Goal: Information Seeking & Learning: Find contact information

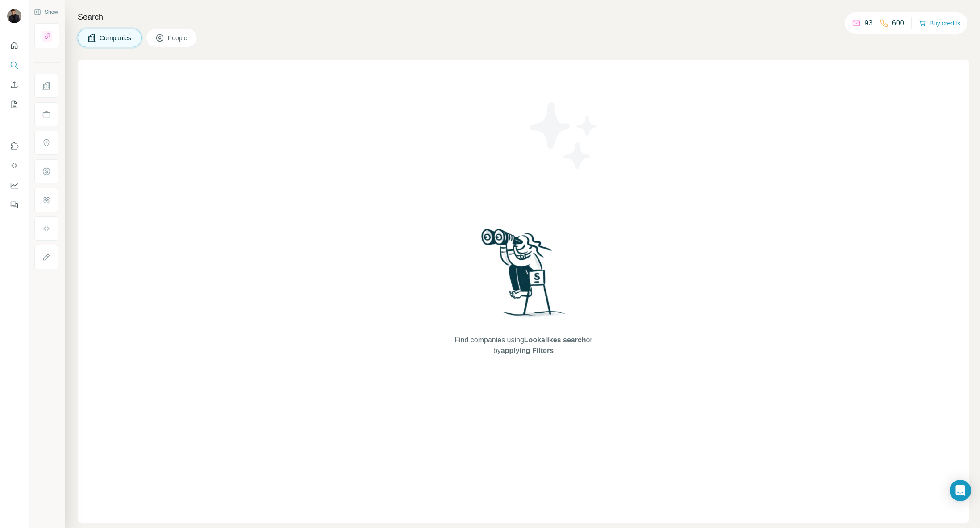
click at [184, 39] on span "People" at bounding box center [178, 37] width 21 height 9
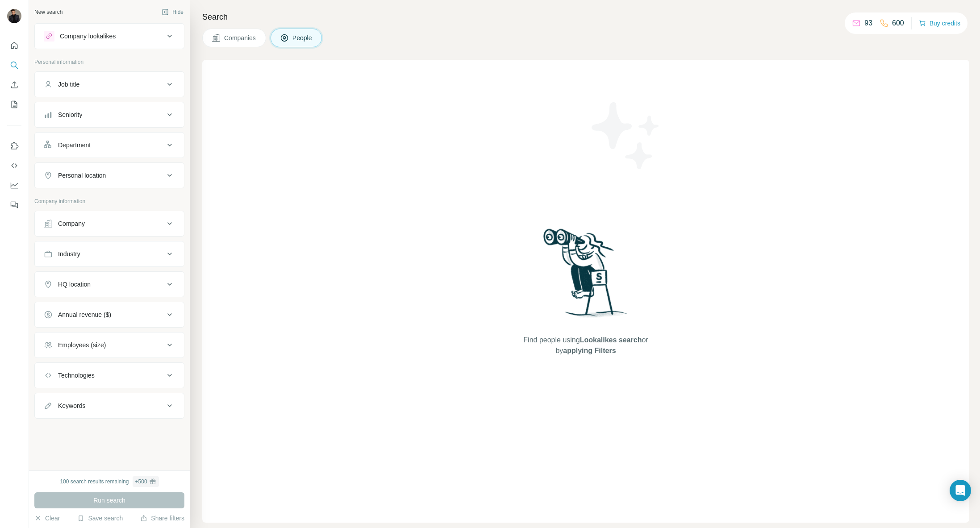
click at [87, 86] on div "Job title" at bounding box center [104, 84] width 121 height 9
click at [114, 113] on input "text" at bounding box center [100, 107] width 113 height 16
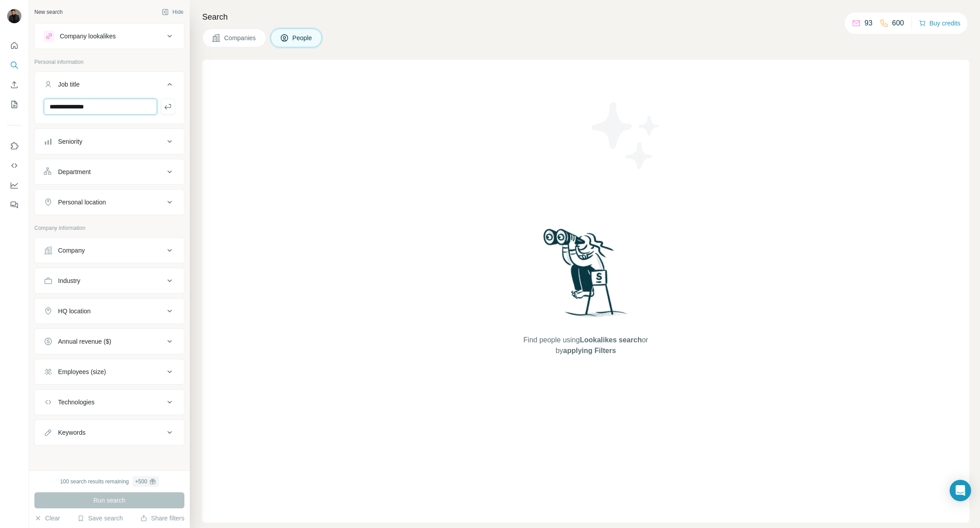
type input "**********"
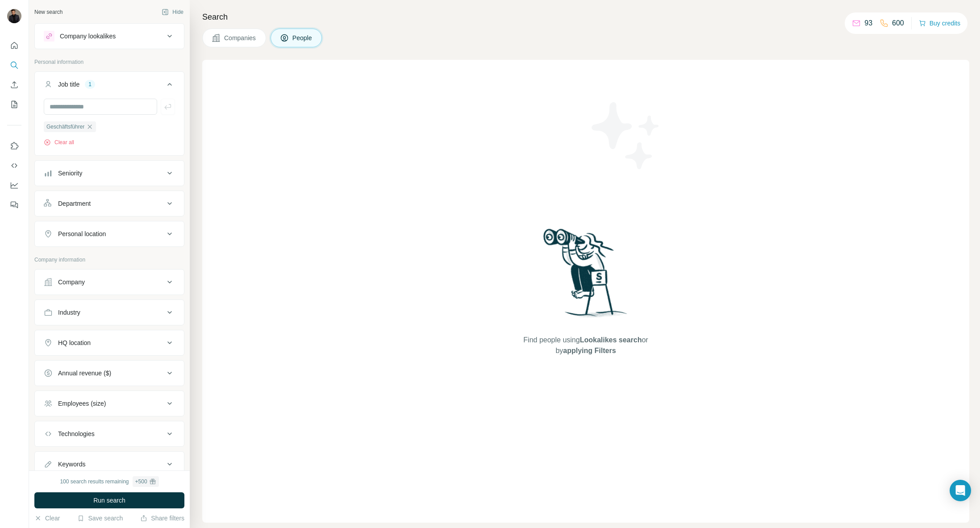
click at [143, 236] on div "Personal location" at bounding box center [104, 234] width 121 height 9
click at [89, 254] on input "text" at bounding box center [109, 256] width 131 height 16
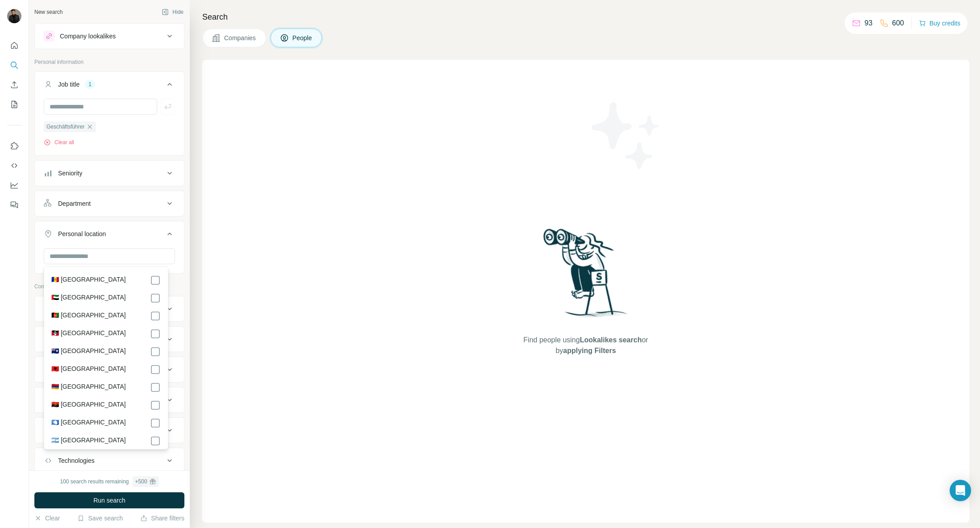
click at [176, 247] on button "Personal location" at bounding box center [109, 235] width 149 height 25
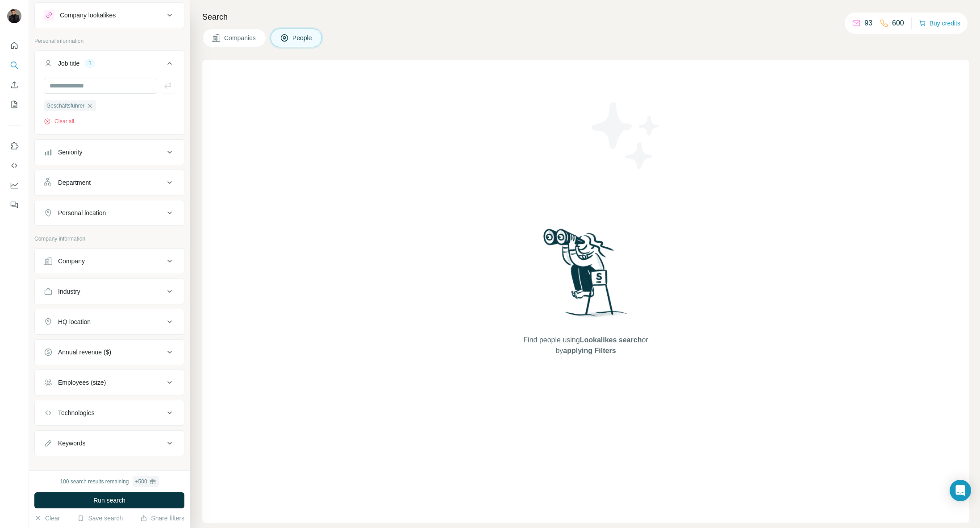
scroll to position [15, 0]
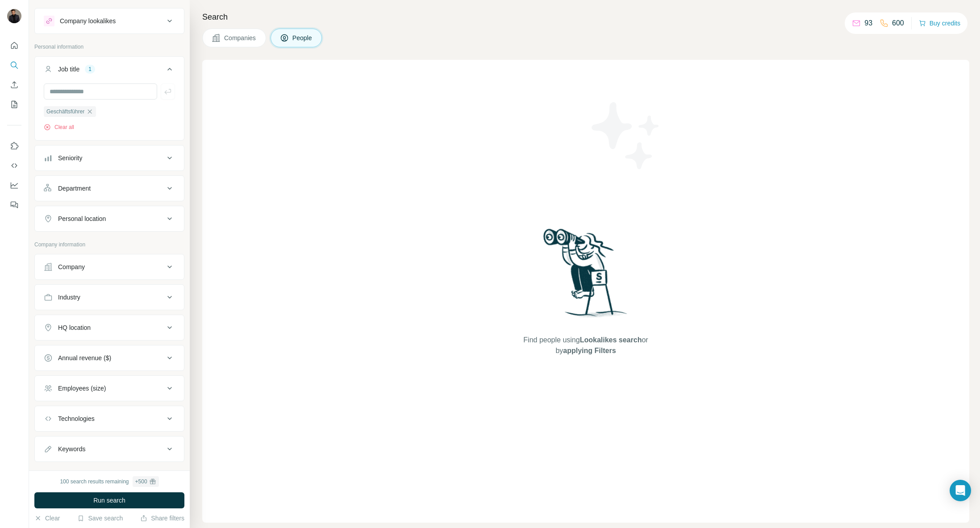
click at [87, 224] on button "Personal location" at bounding box center [109, 218] width 149 height 21
click at [83, 242] on input "text" at bounding box center [109, 241] width 131 height 16
click at [95, 244] on input "******" at bounding box center [109, 241] width 131 height 16
click at [96, 244] on input "******" at bounding box center [109, 241] width 131 height 16
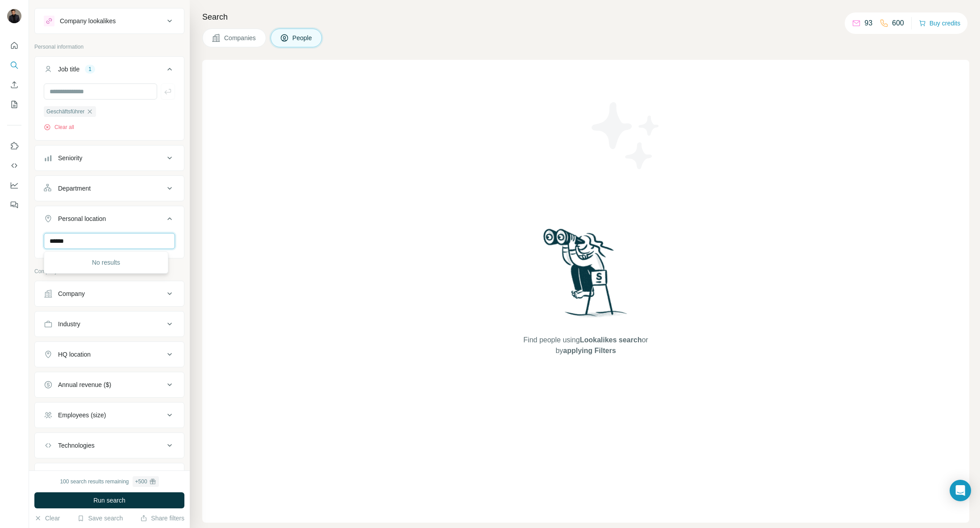
type input "******"
click at [301, 152] on div "Find people using Lookalikes search or by applying Filters" at bounding box center [585, 291] width 767 height 463
click at [259, 40] on button "Companies" at bounding box center [234, 38] width 64 height 19
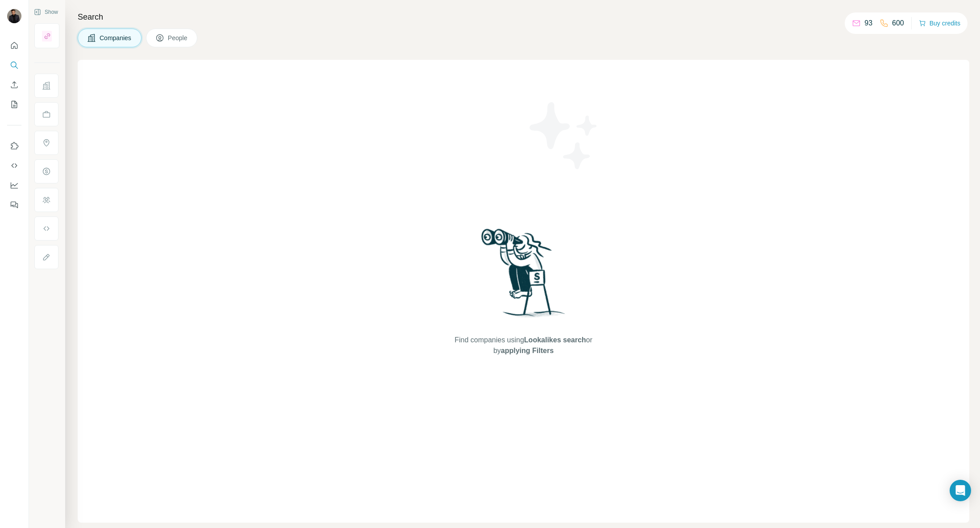
scroll to position [0, 0]
click at [192, 40] on button "People" at bounding box center [172, 38] width 52 height 19
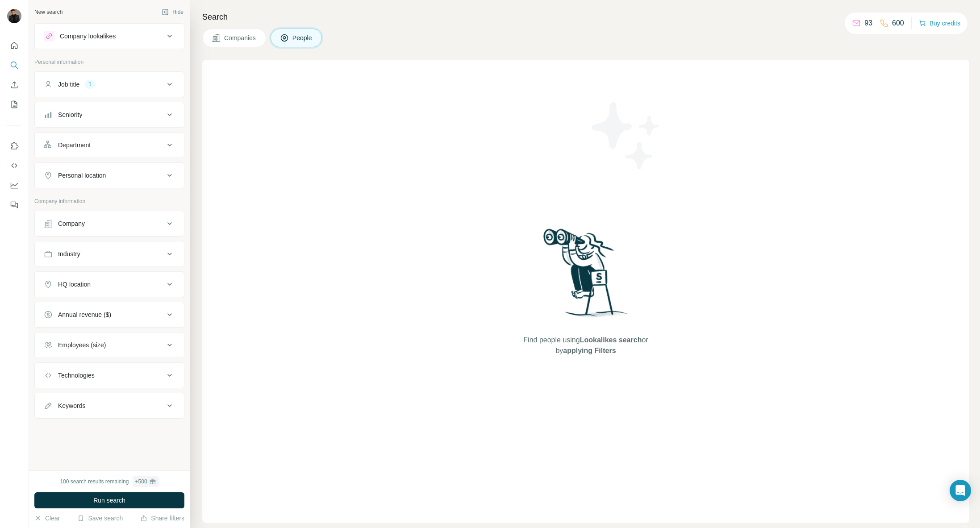
click at [861, 156] on div "Find people using Lookalikes search or by applying Filters" at bounding box center [585, 291] width 767 height 463
click at [301, 35] on span "People" at bounding box center [303, 37] width 21 height 9
click at [130, 90] on button "Job title 1" at bounding box center [109, 84] width 149 height 21
click at [113, 111] on input "text" at bounding box center [100, 107] width 113 height 16
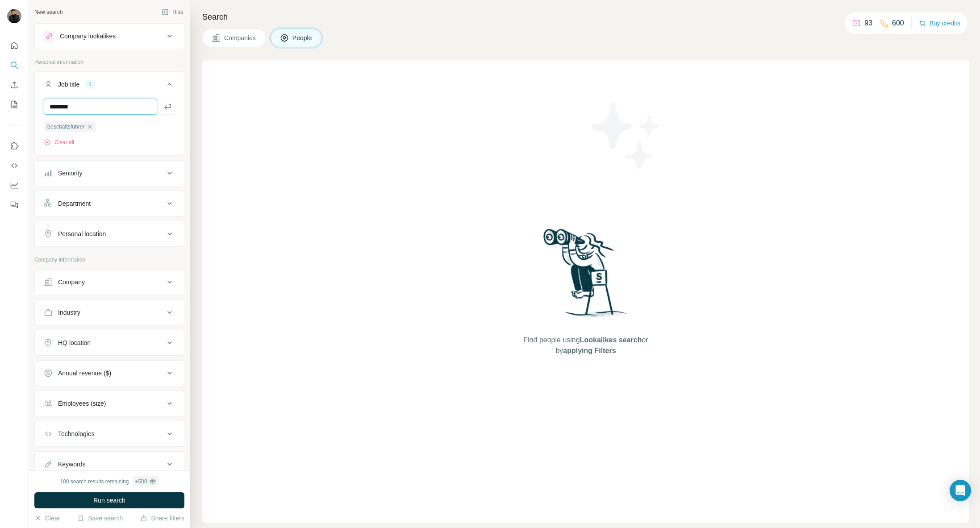
type input "********"
click at [137, 176] on div "Seniority" at bounding box center [104, 173] width 121 height 9
click at [81, 245] on span "Founder" at bounding box center [67, 244] width 27 height 9
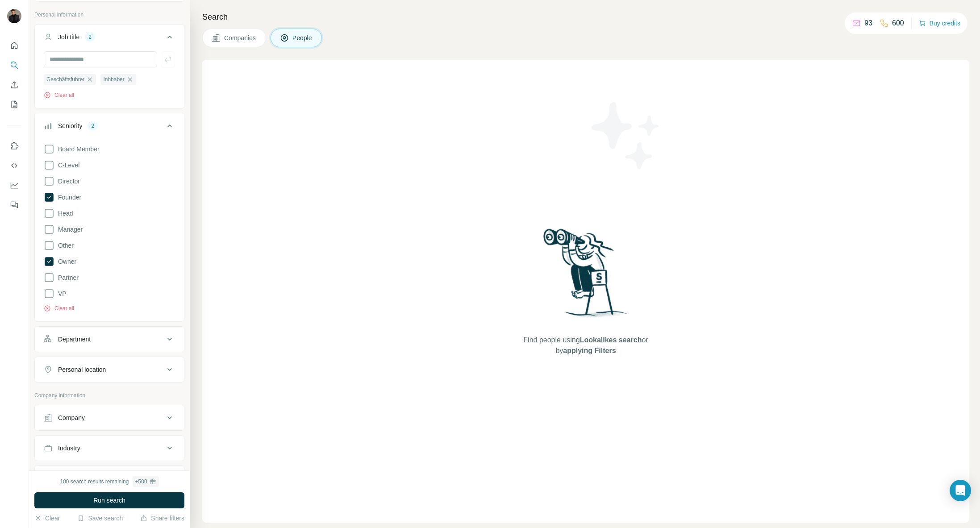
scroll to position [53, 0]
click at [102, 362] on div "Personal location" at bounding box center [82, 363] width 48 height 9
click at [107, 386] on input "text" at bounding box center [109, 386] width 131 height 16
type input "*******"
click at [75, 414] on label "🇩🇪 [GEOGRAPHIC_DATA]" at bounding box center [88, 410] width 75 height 11
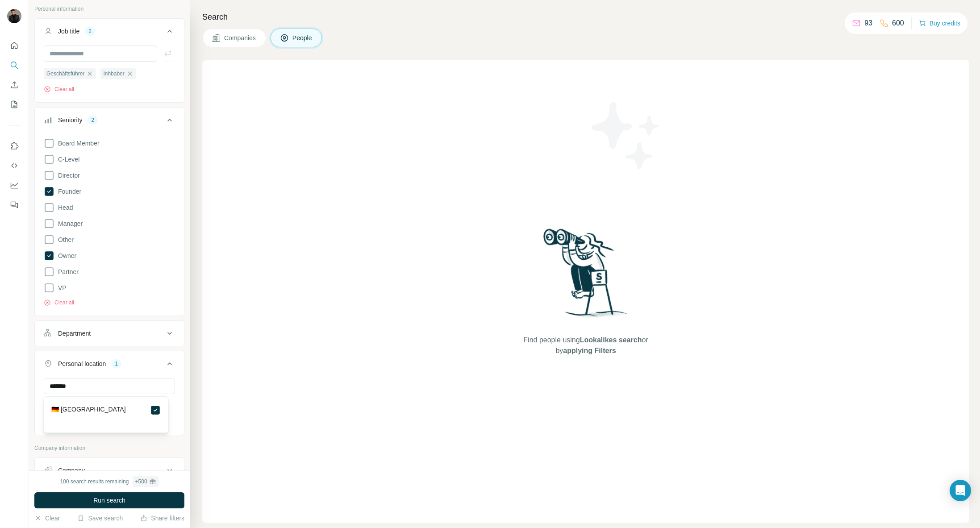
click at [38, 350] on ul "Job title 2 Geschäftsführer Inhbaber Clear all Seniority 2 Board Member C-Level…" at bounding box center [109, 226] width 150 height 417
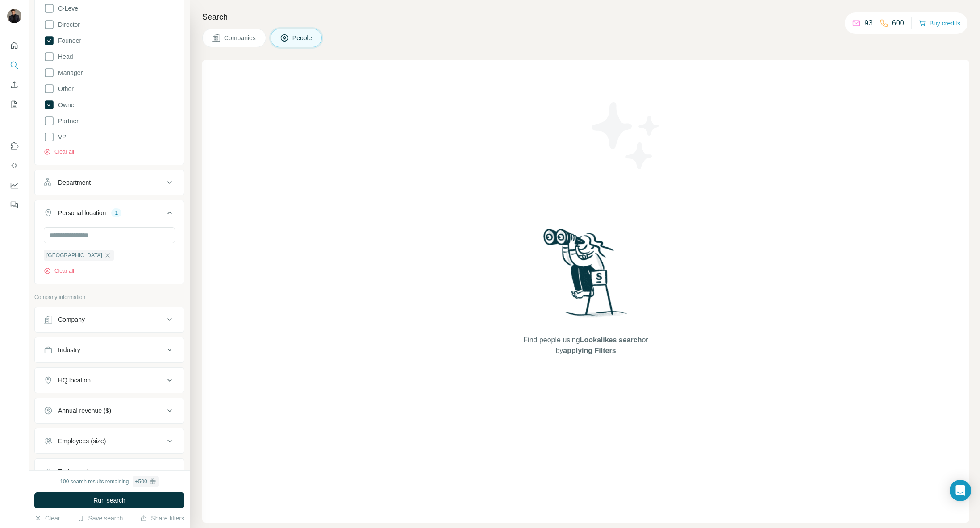
scroll to position [210, 0]
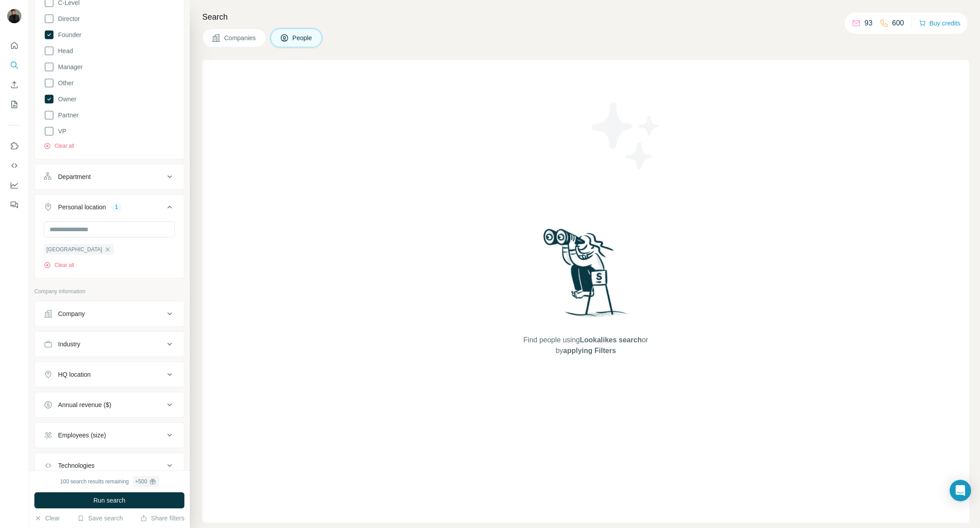
click at [94, 382] on button "HQ location" at bounding box center [109, 374] width 149 height 21
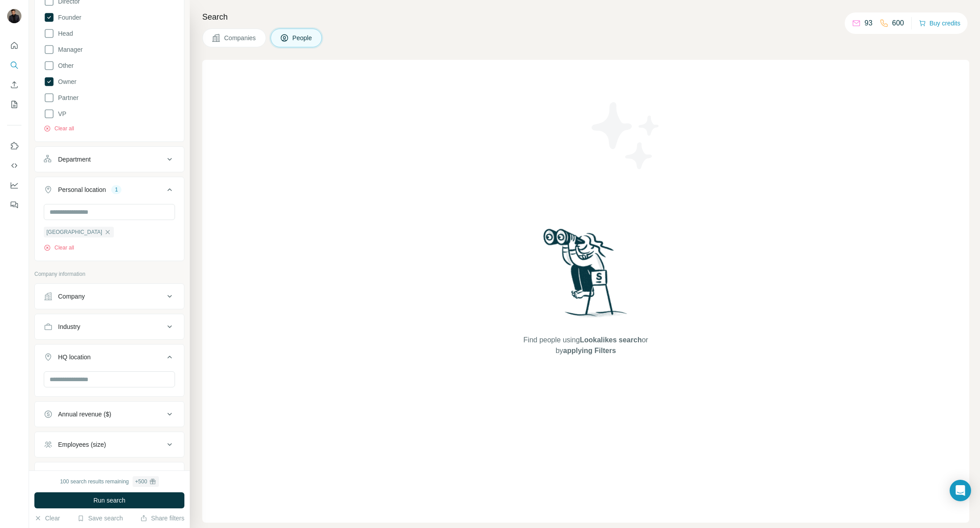
click at [166, 356] on icon at bounding box center [169, 357] width 11 height 11
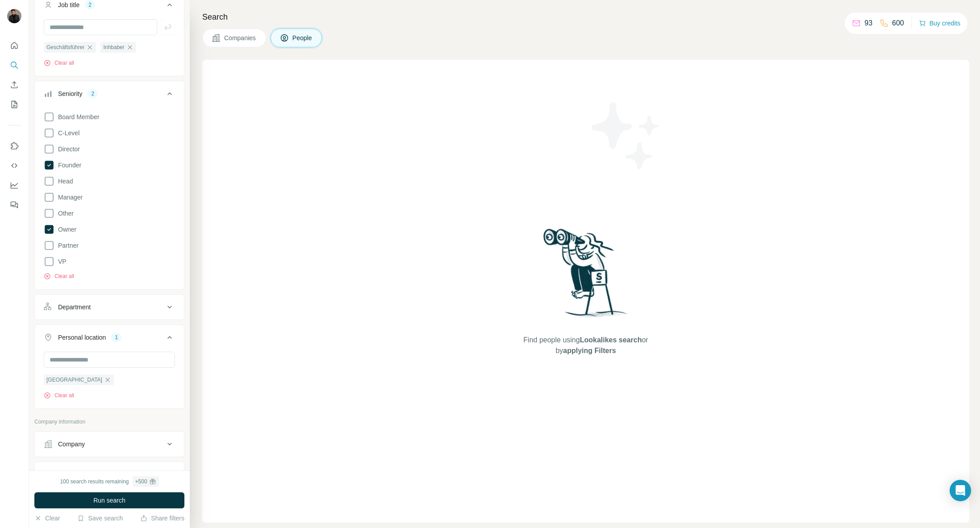
scroll to position [0, 0]
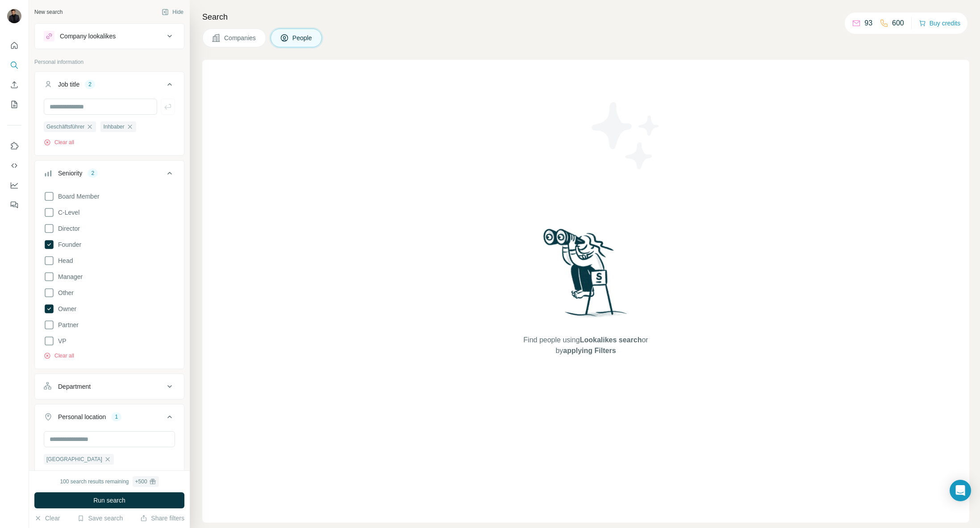
click at [784, 99] on div "Find people using Lookalikes search or by applying Filters" at bounding box center [585, 291] width 767 height 463
